Goal: Task Accomplishment & Management: Manage account settings

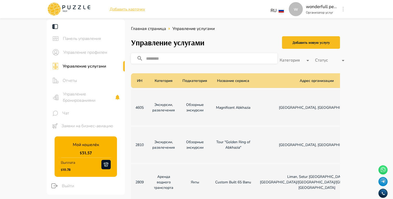
click at [88, 7] on icon at bounding box center [89, 7] width 3 height 4
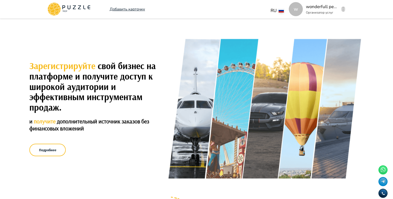
click at [342, 10] on button "button" at bounding box center [344, 8] width 4 height 7
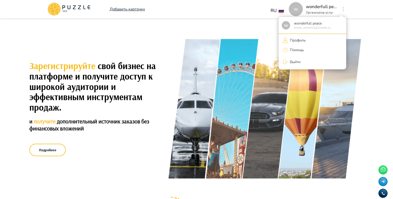
click at [342, 10] on div at bounding box center [196, 99] width 393 height 199
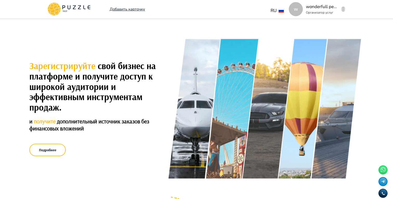
click at [344, 7] on button "button" at bounding box center [344, 8] width 4 height 7
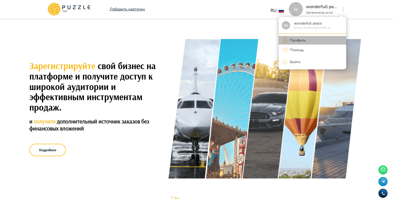
click at [301, 37] on li "Профиль" at bounding box center [313, 40] width 68 height 9
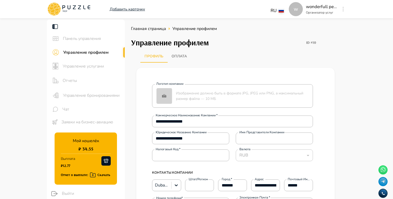
click at [90, 63] on span "Управление услугами" at bounding box center [92, 66] width 58 height 6
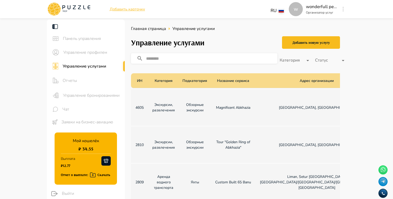
click at [82, 55] on div "Управление профилем" at bounding box center [86, 52] width 78 height 14
